Goal: Book appointment/travel/reservation

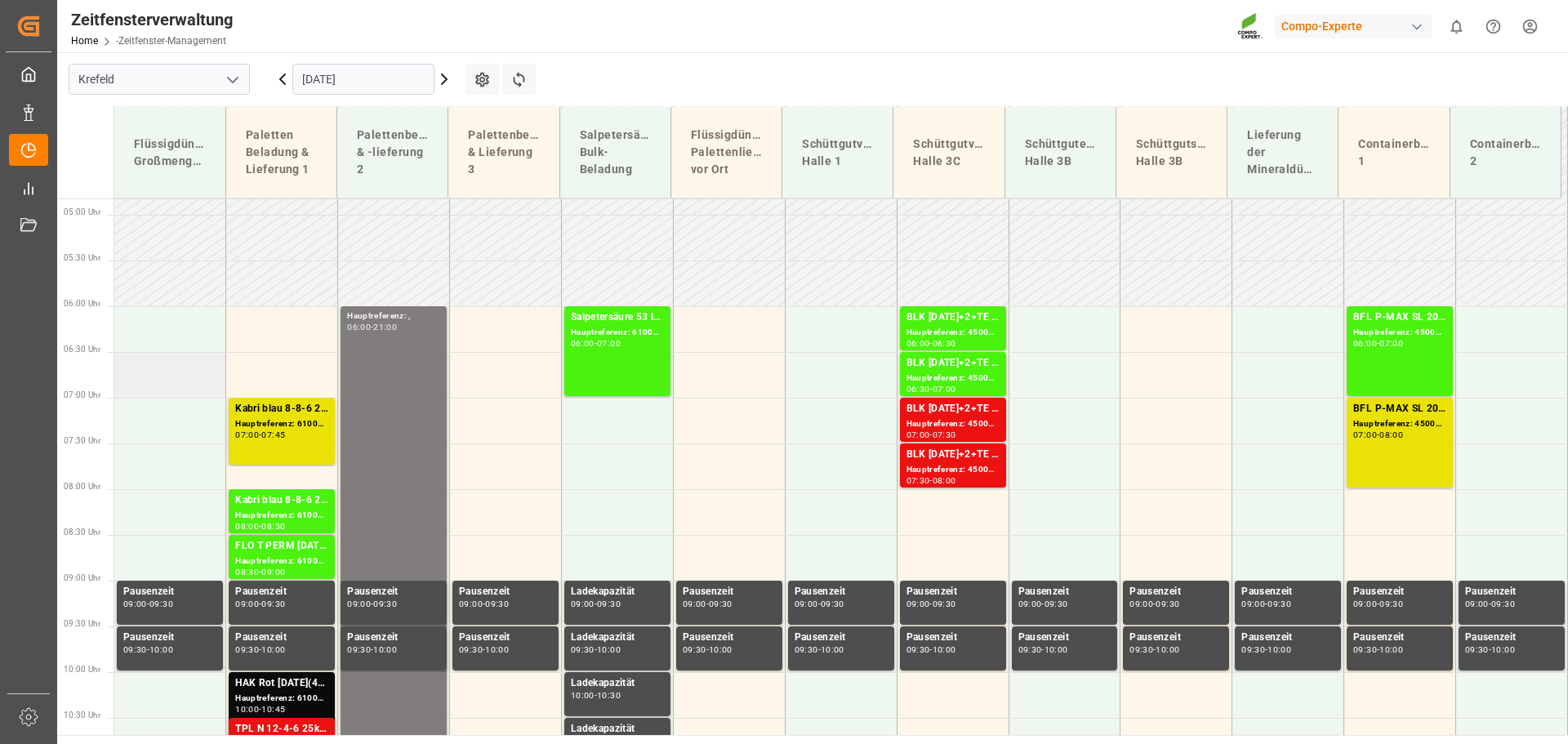
scroll to position [490, 0]
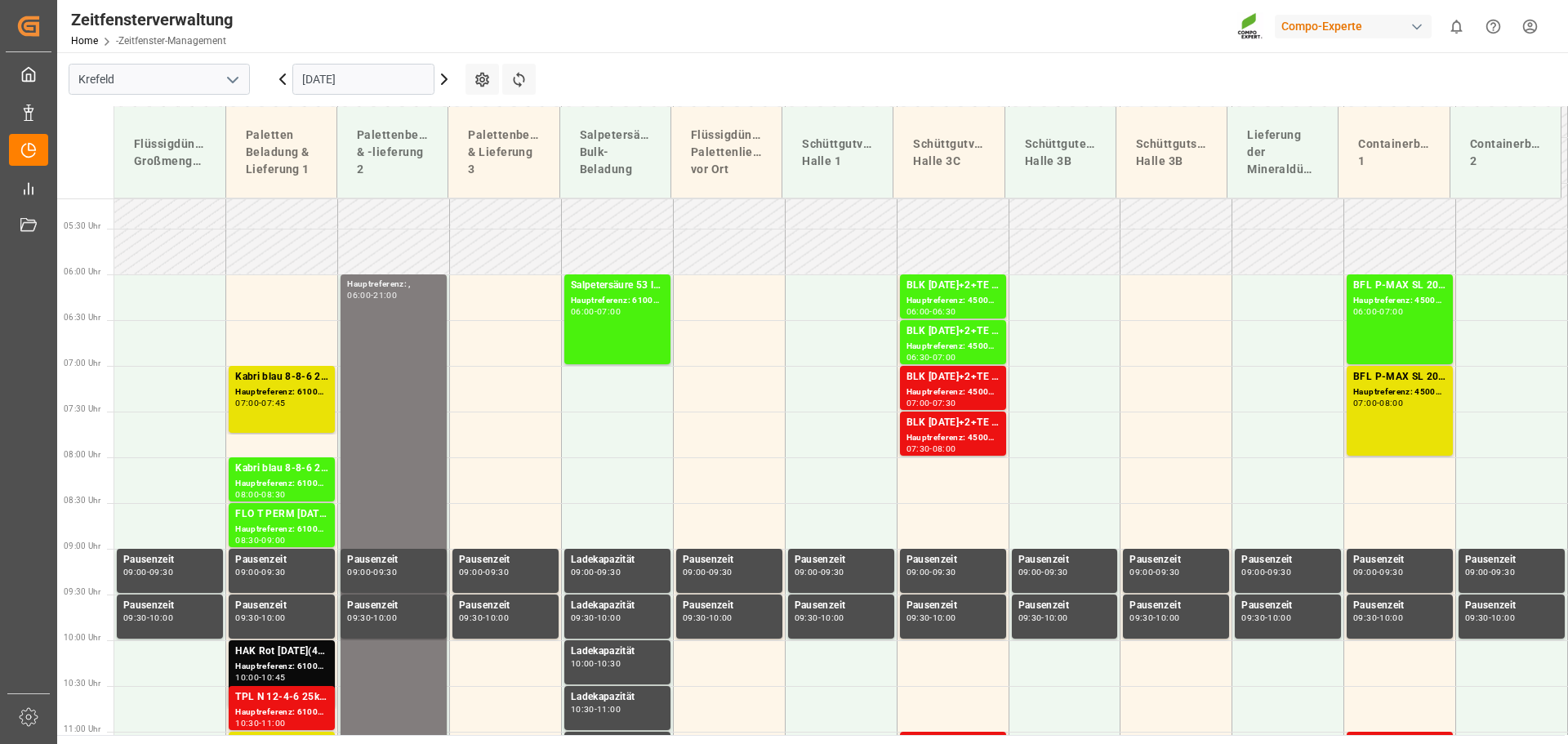
click at [445, 78] on icon at bounding box center [445, 79] width 20 height 20
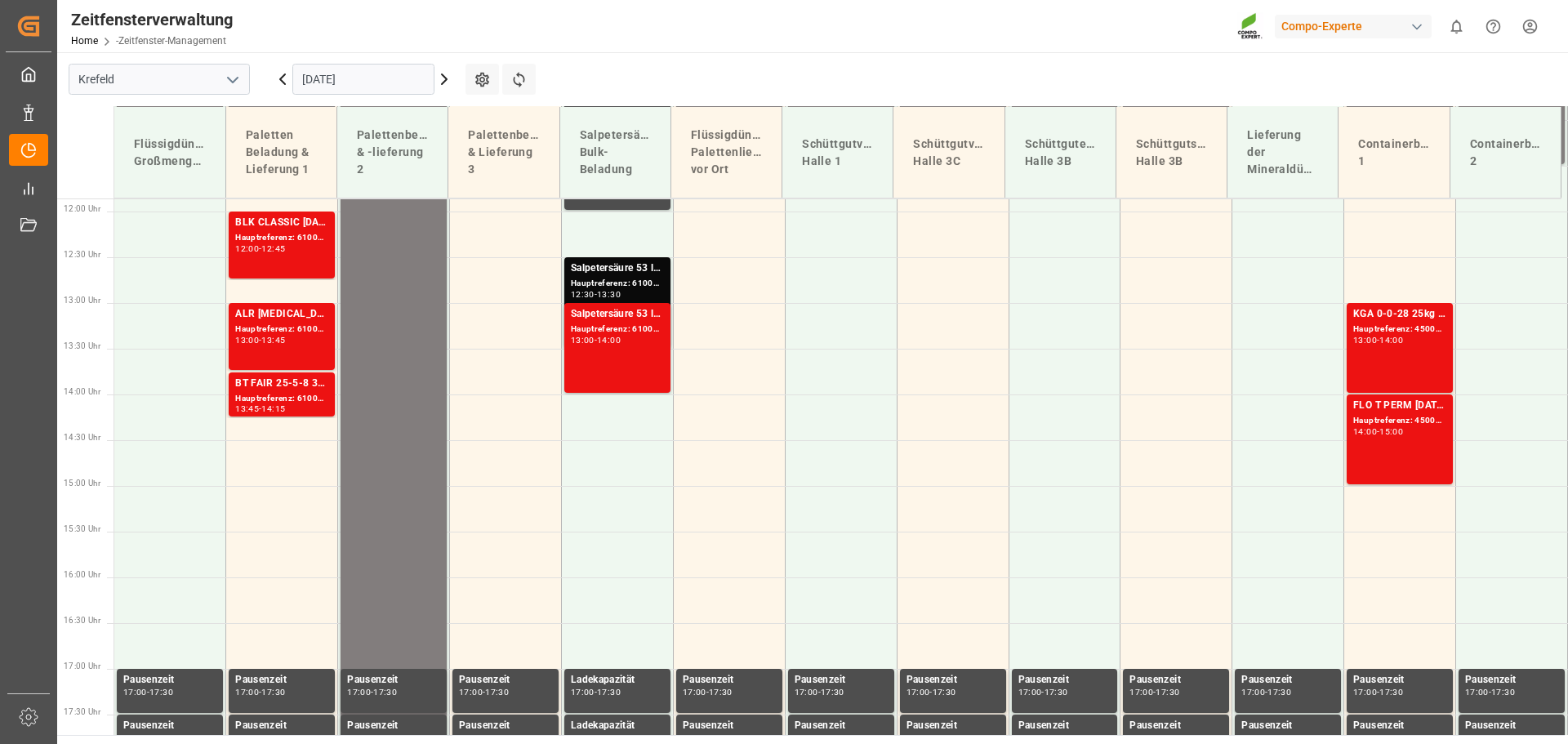
scroll to position [1138, 0]
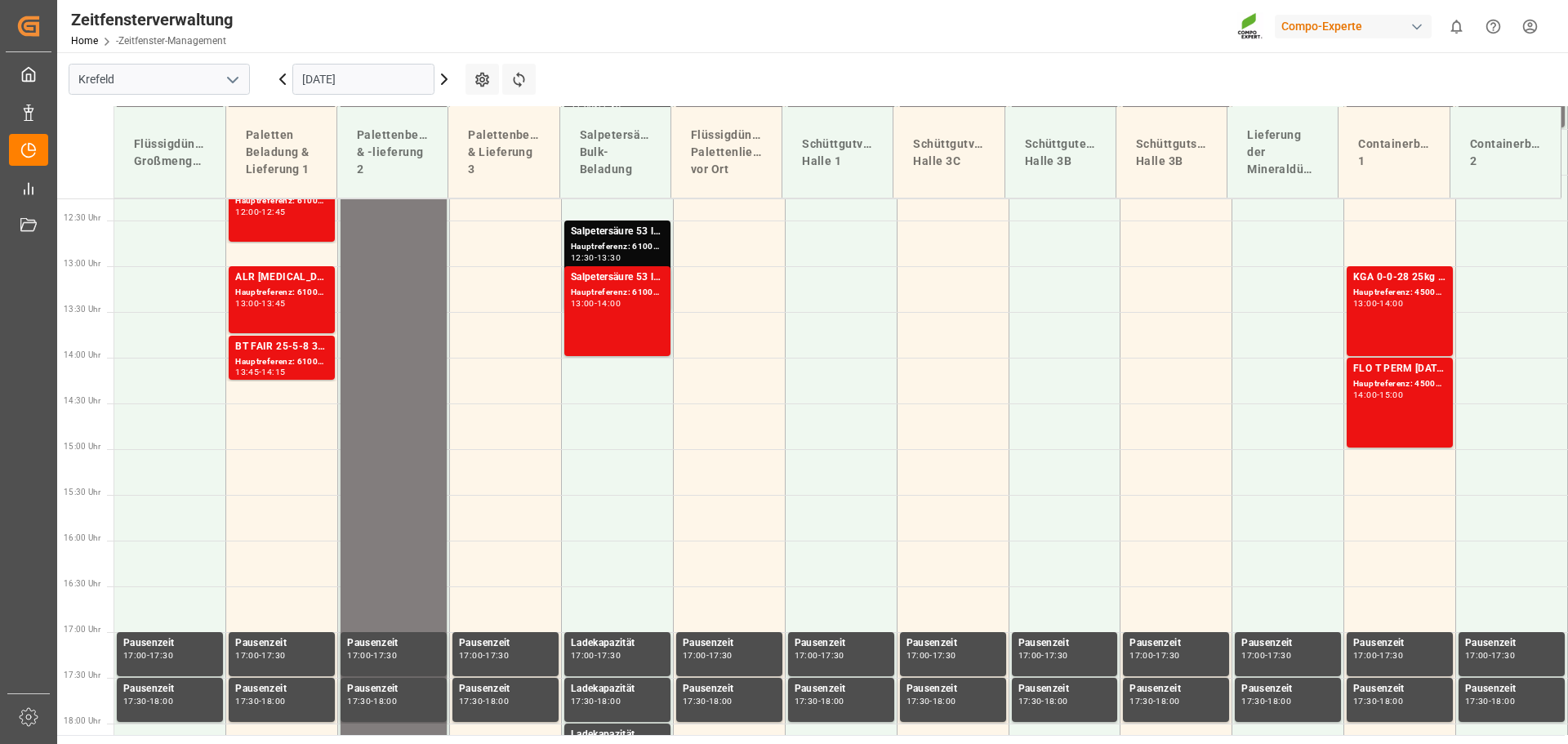
click at [281, 80] on icon at bounding box center [282, 79] width 5 height 10
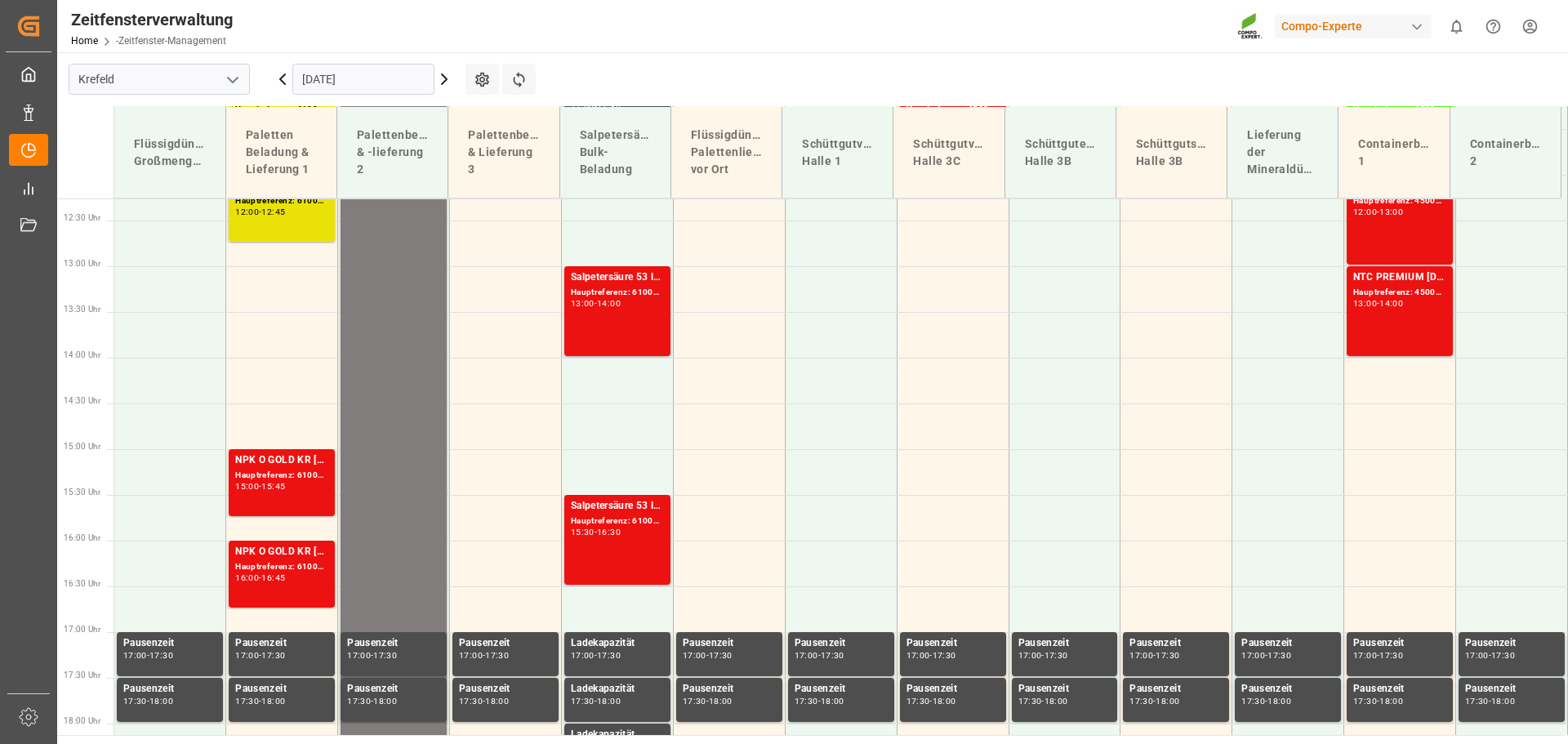
click at [281, 80] on icon at bounding box center [282, 79] width 5 height 10
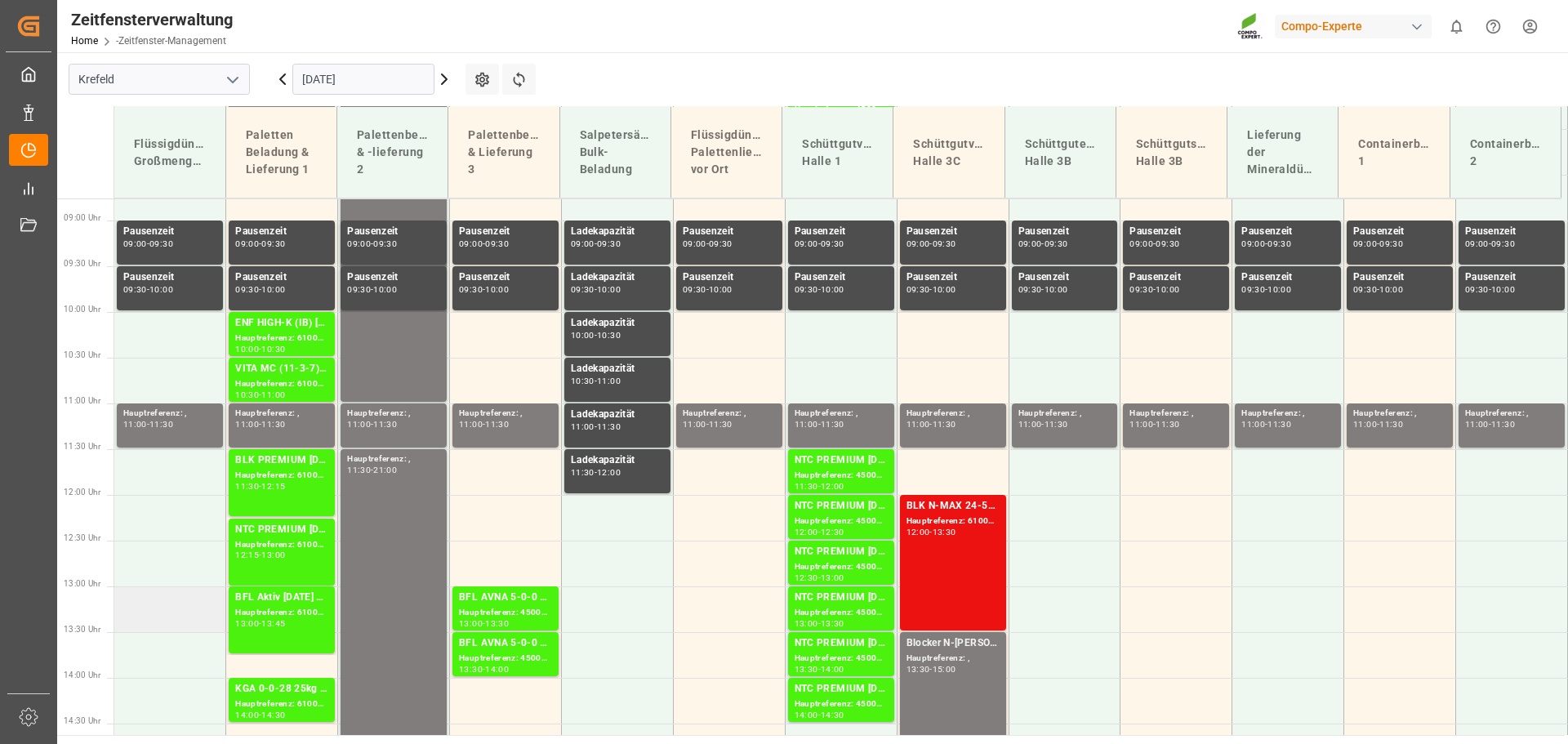
scroll to position [648, 0]
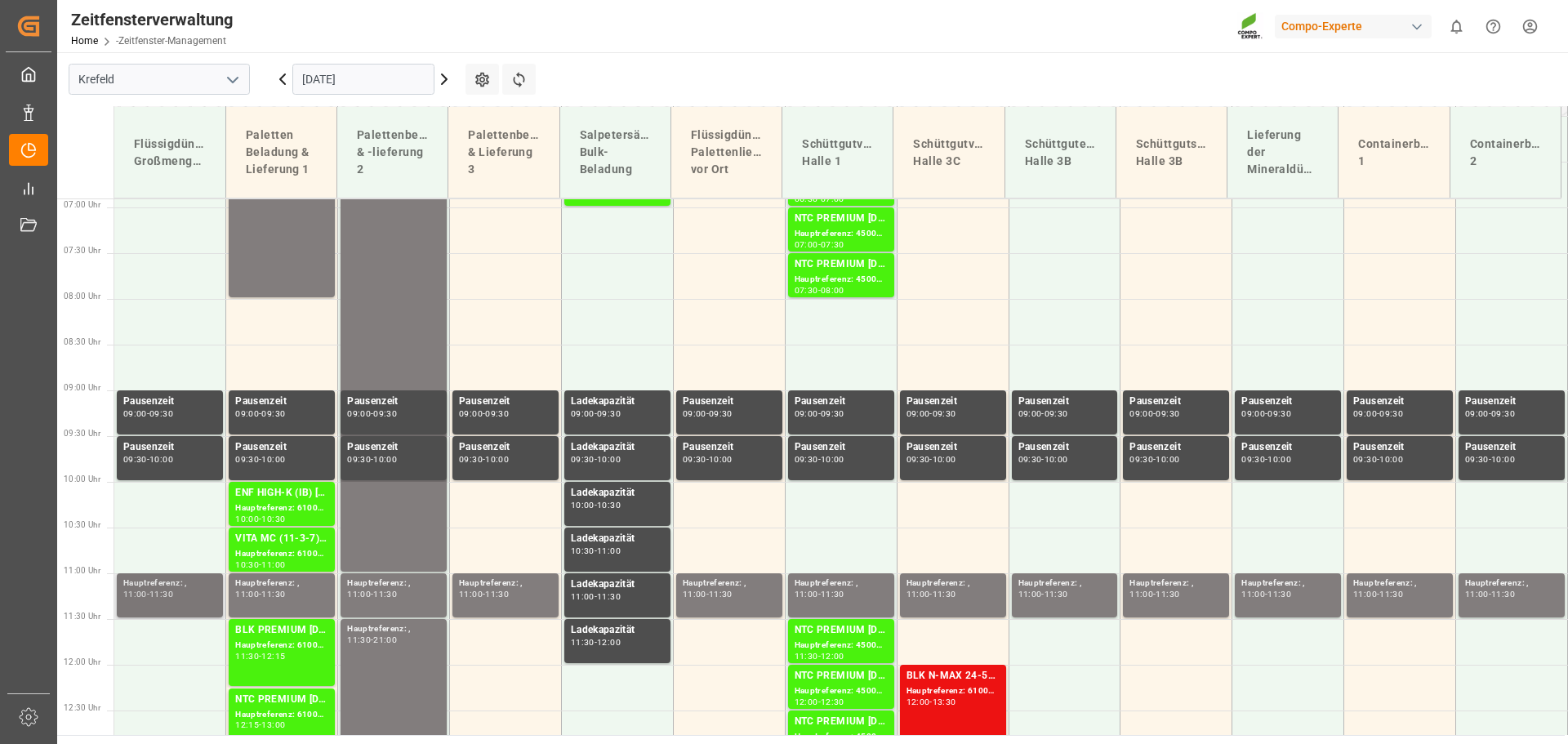
click at [165, 598] on font "11:30" at bounding box center [162, 593] width 23 height 11
click at [280, 79] on icon at bounding box center [282, 79] width 5 height 10
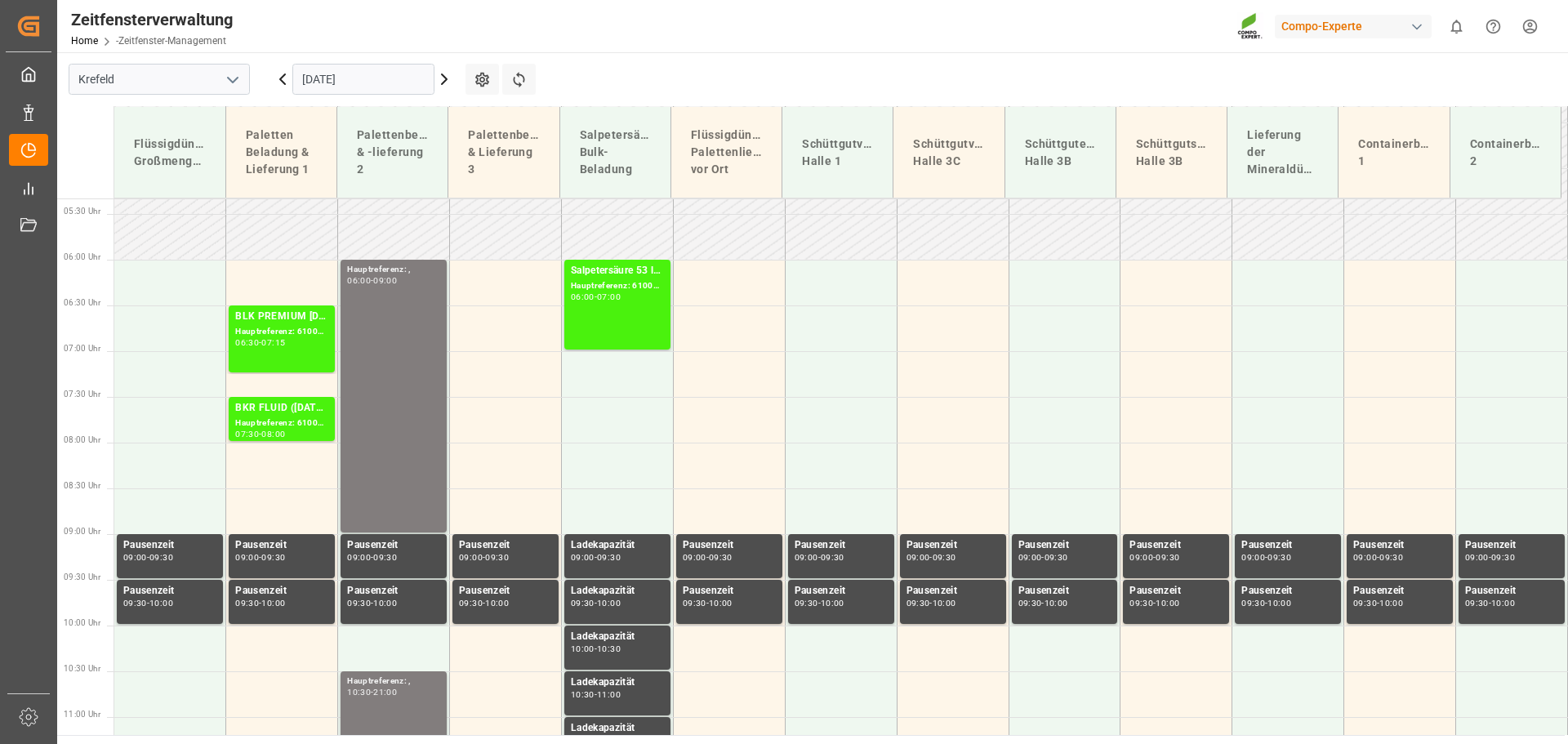
scroll to position [404, 0]
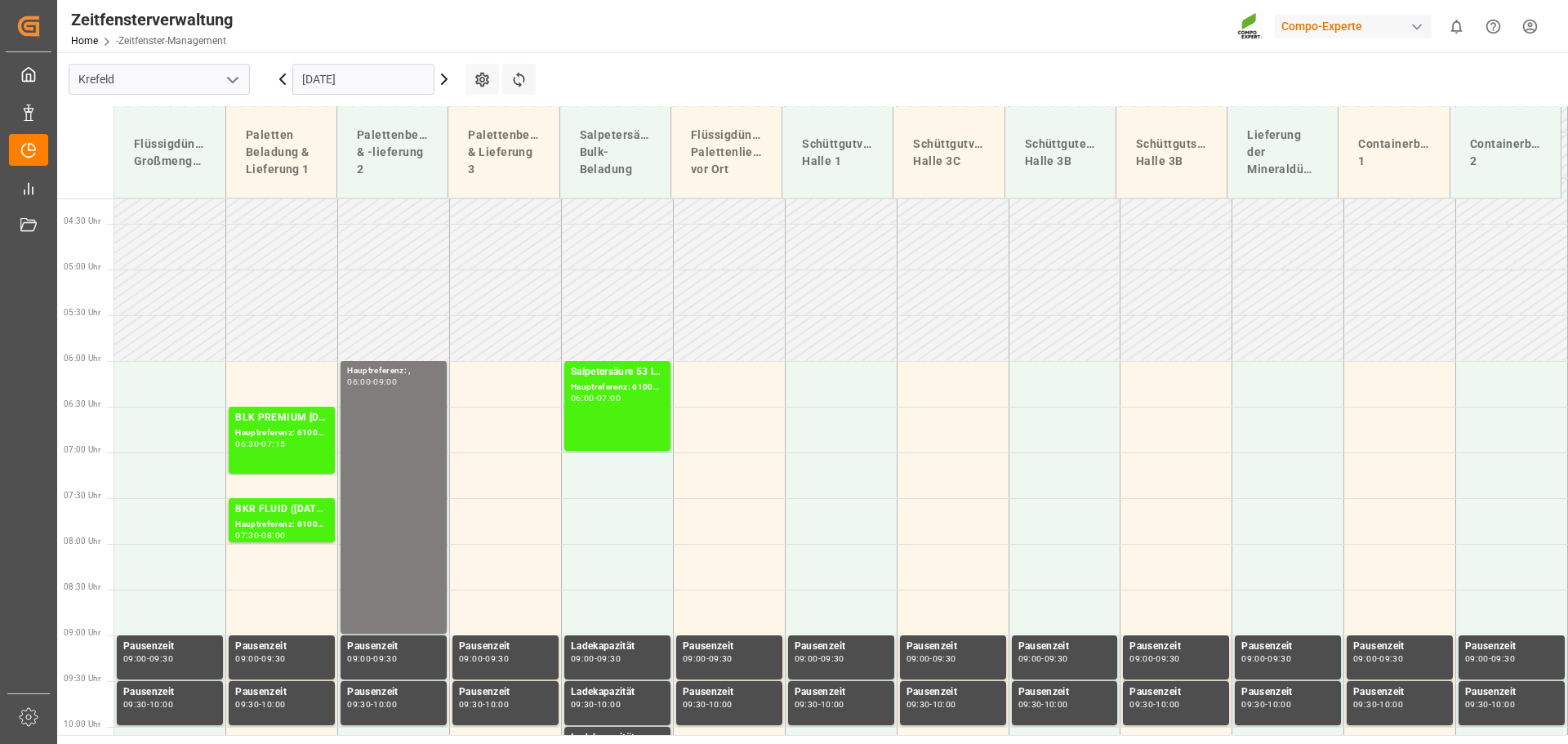
click at [285, 81] on icon at bounding box center [283, 79] width 20 height 20
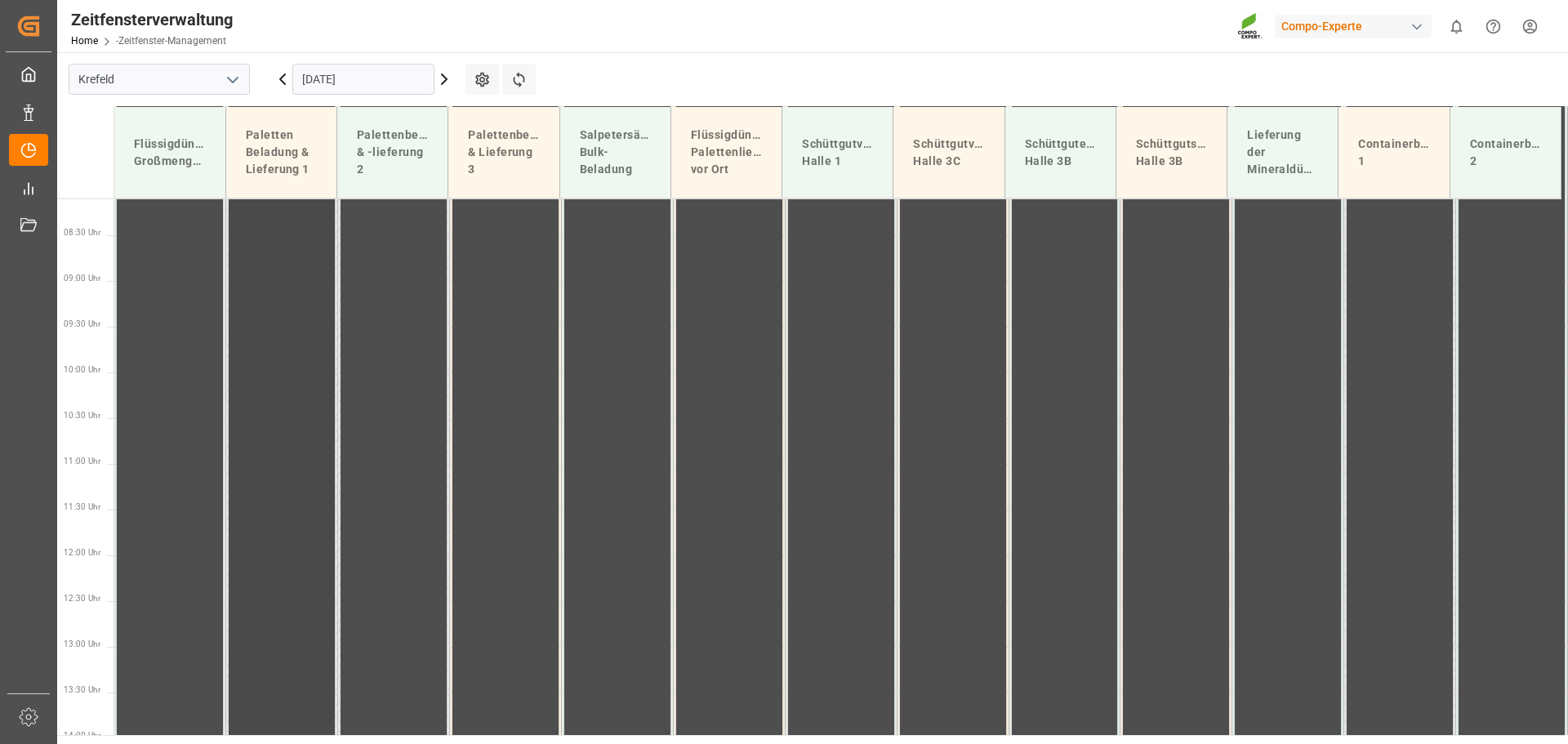
scroll to position [567, 0]
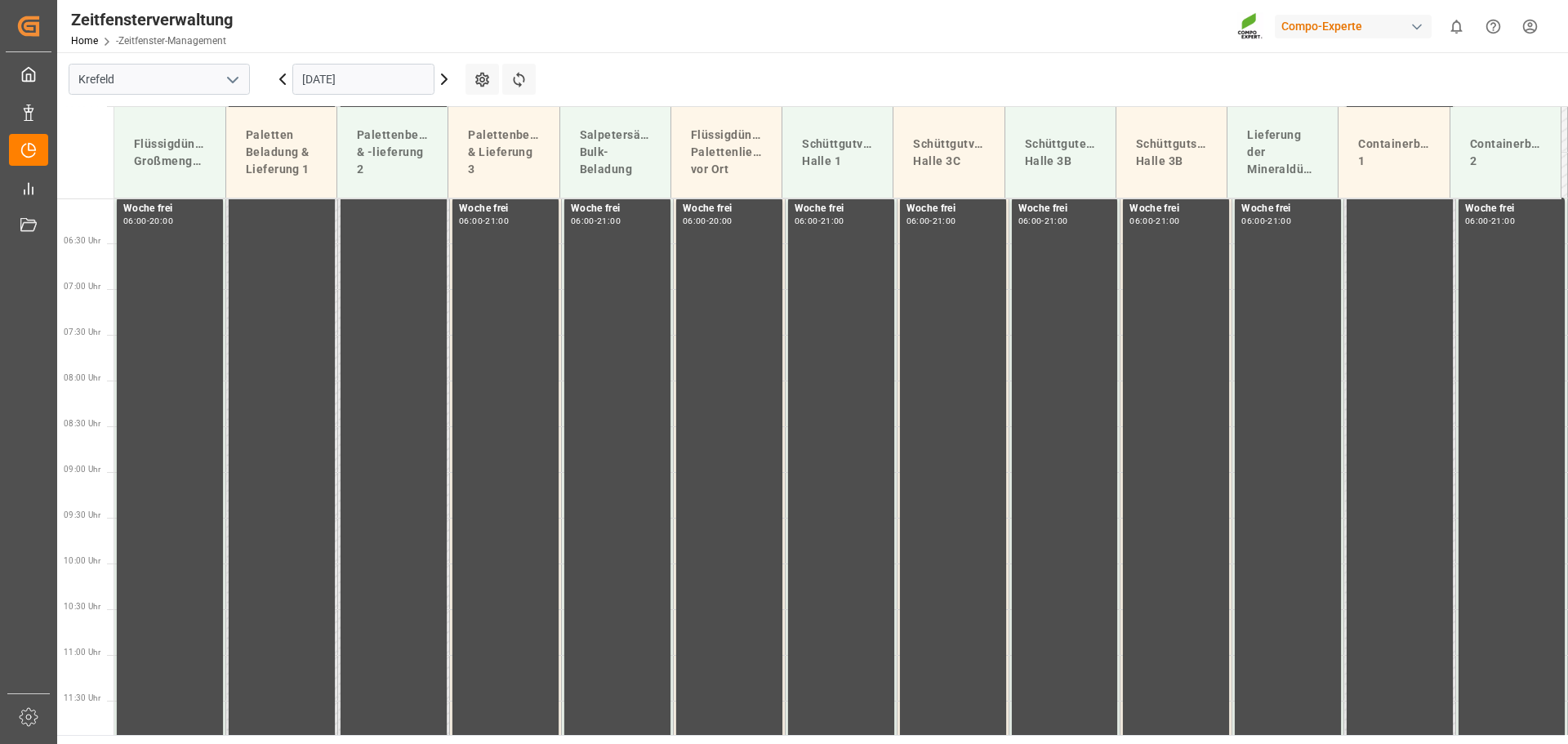
click at [440, 78] on icon at bounding box center [445, 79] width 20 height 20
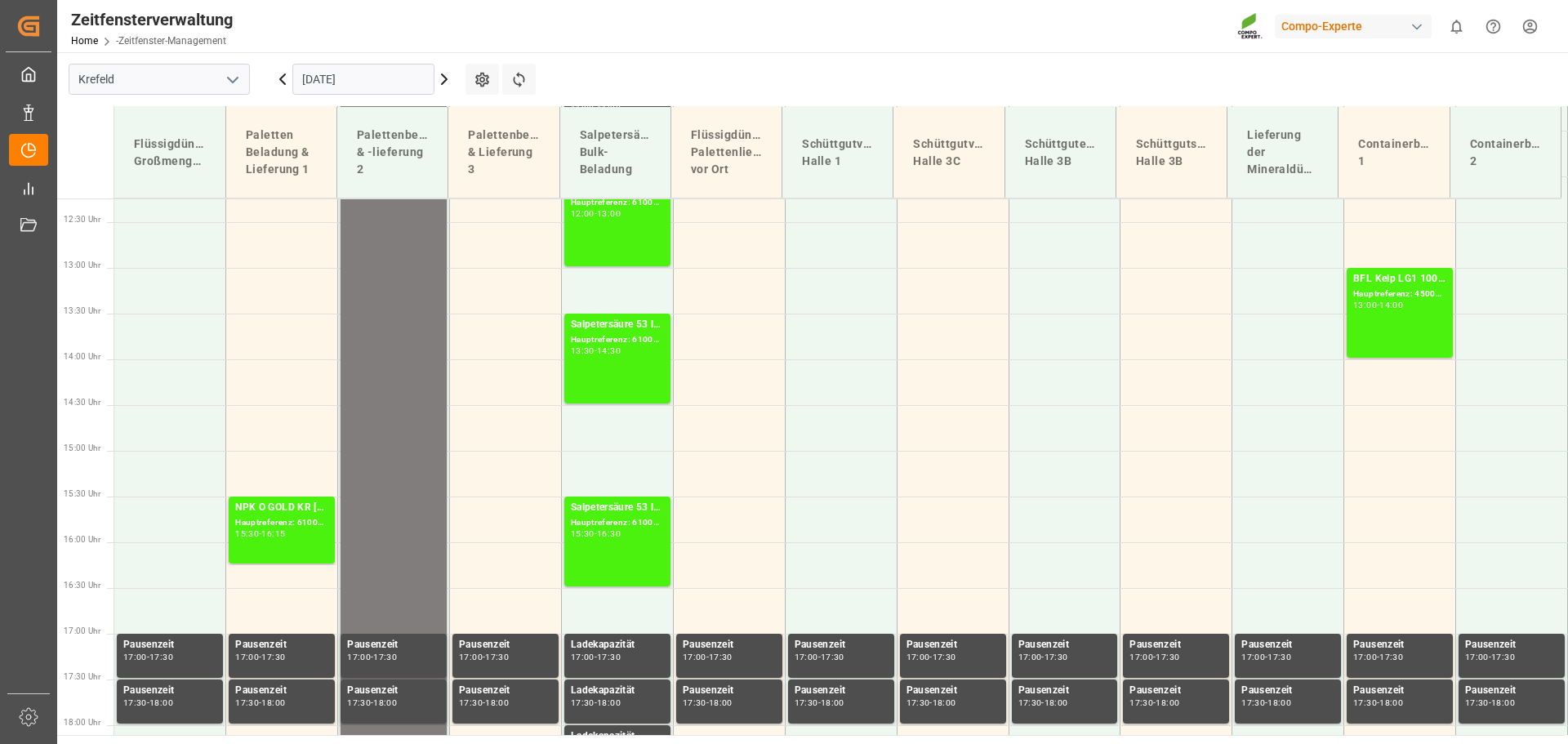
scroll to position [1138, 0]
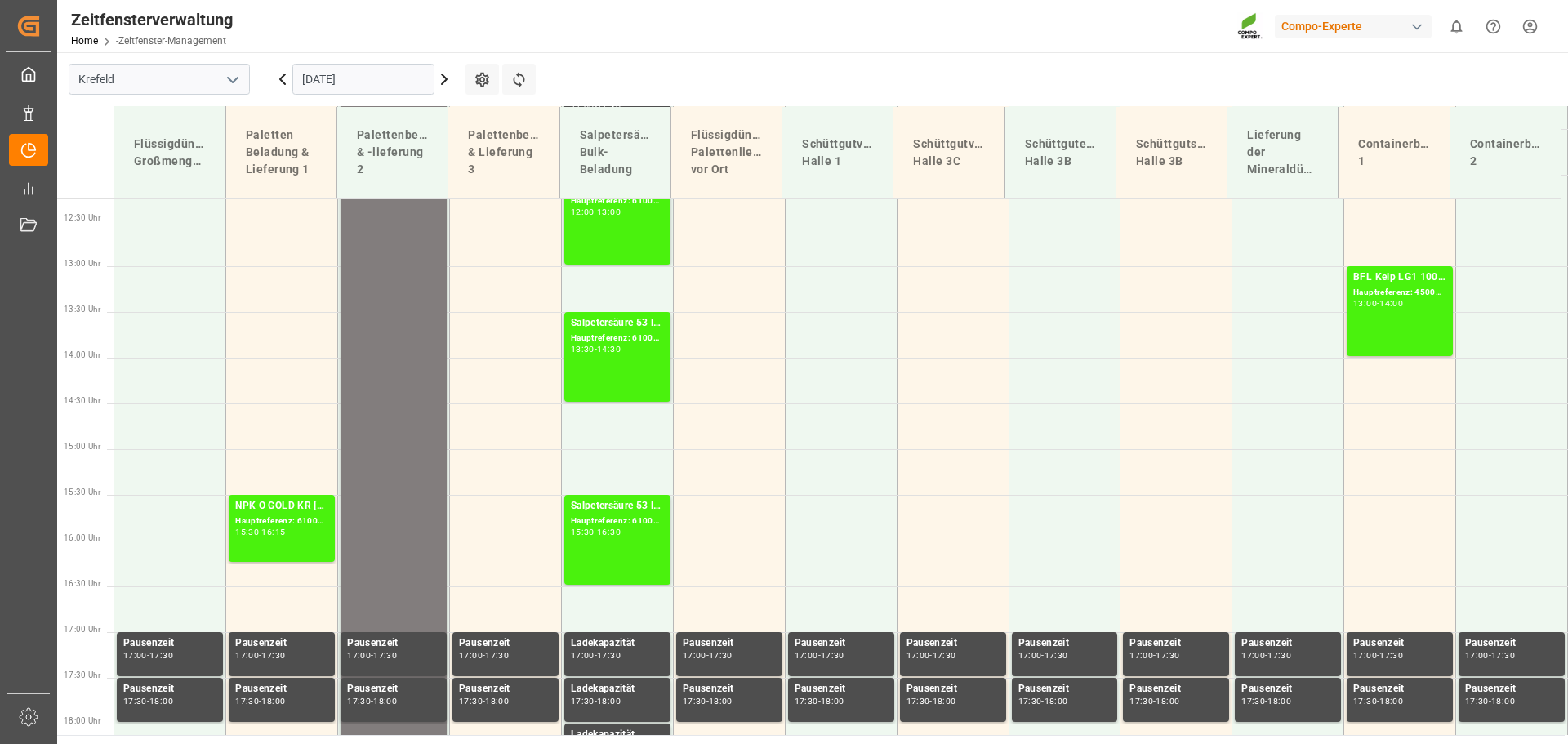
click at [441, 82] on icon at bounding box center [445, 79] width 20 height 20
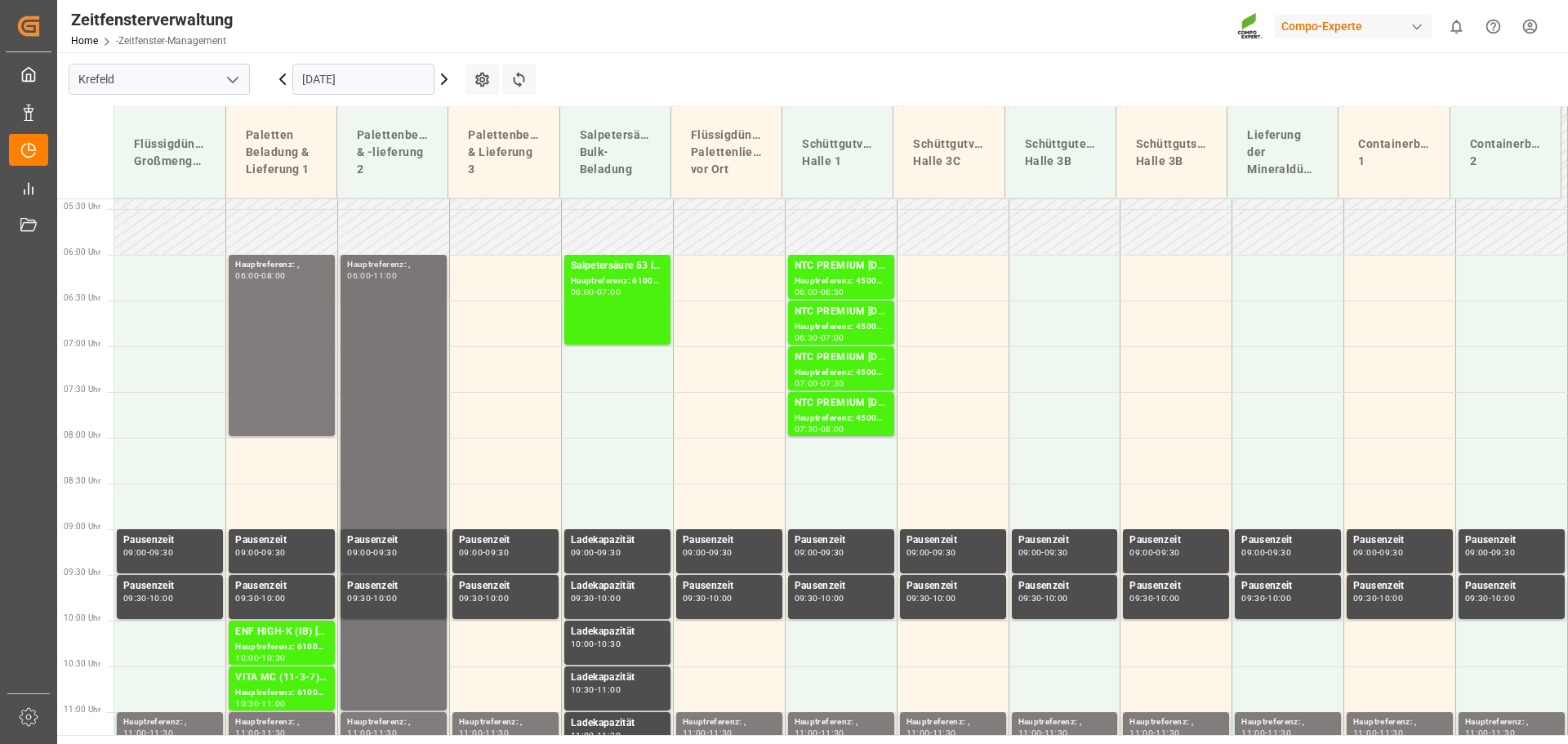
scroll to position [485, 0]
